Goal: Check status: Check status

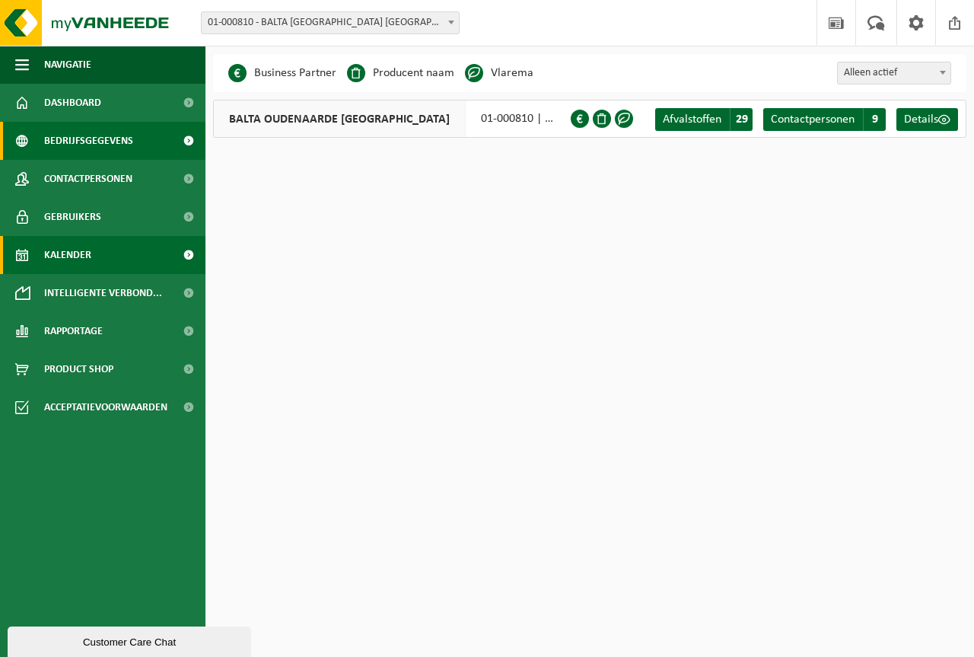
click at [75, 260] on span "Kalender" at bounding box center [67, 255] width 47 height 38
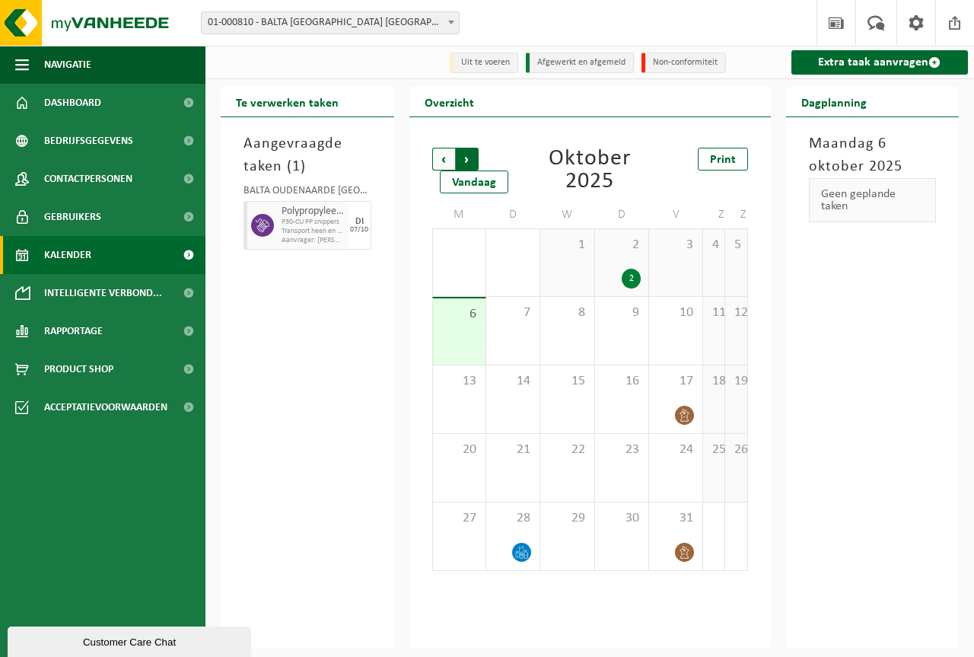
click at [441, 160] on span "Vorige" at bounding box center [443, 159] width 23 height 23
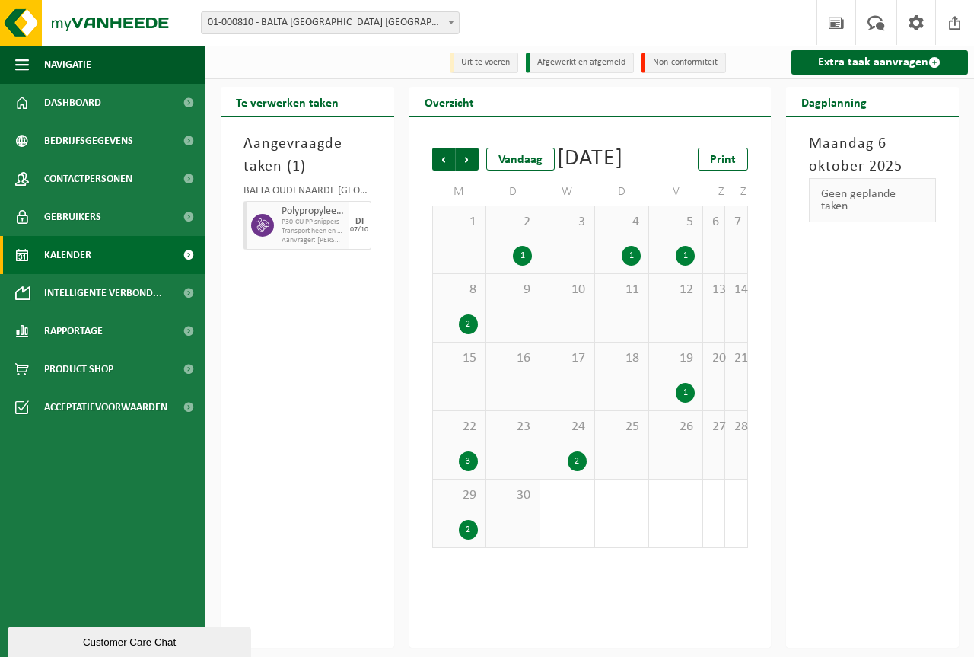
click at [470, 298] on span "8" at bounding box center [459, 290] width 37 height 17
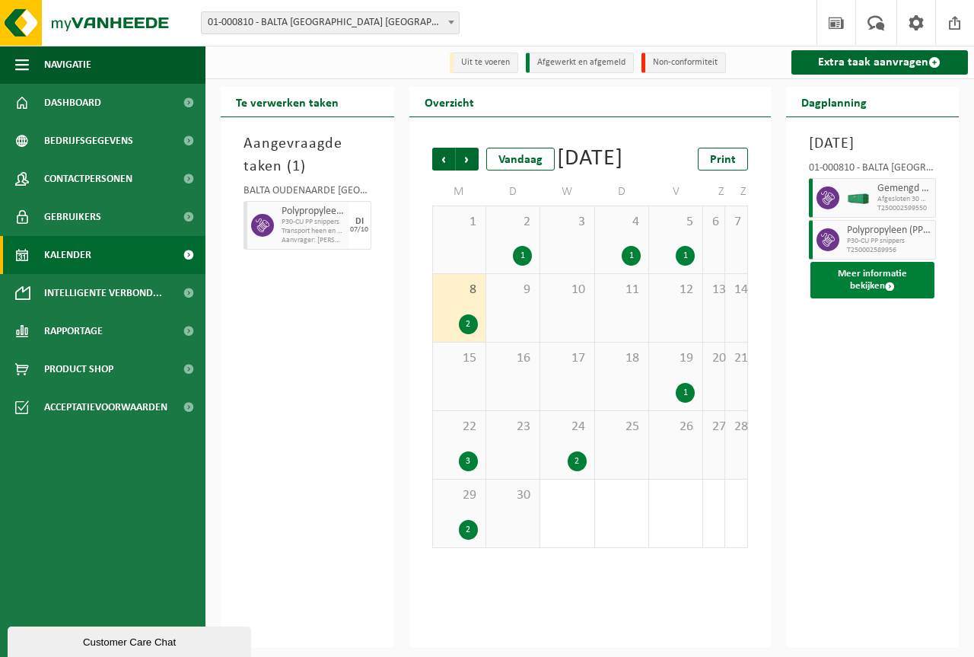
click at [871, 298] on button "Meer informatie bekijken" at bounding box center [873, 280] width 125 height 37
